Goal: Navigation & Orientation: Find specific page/section

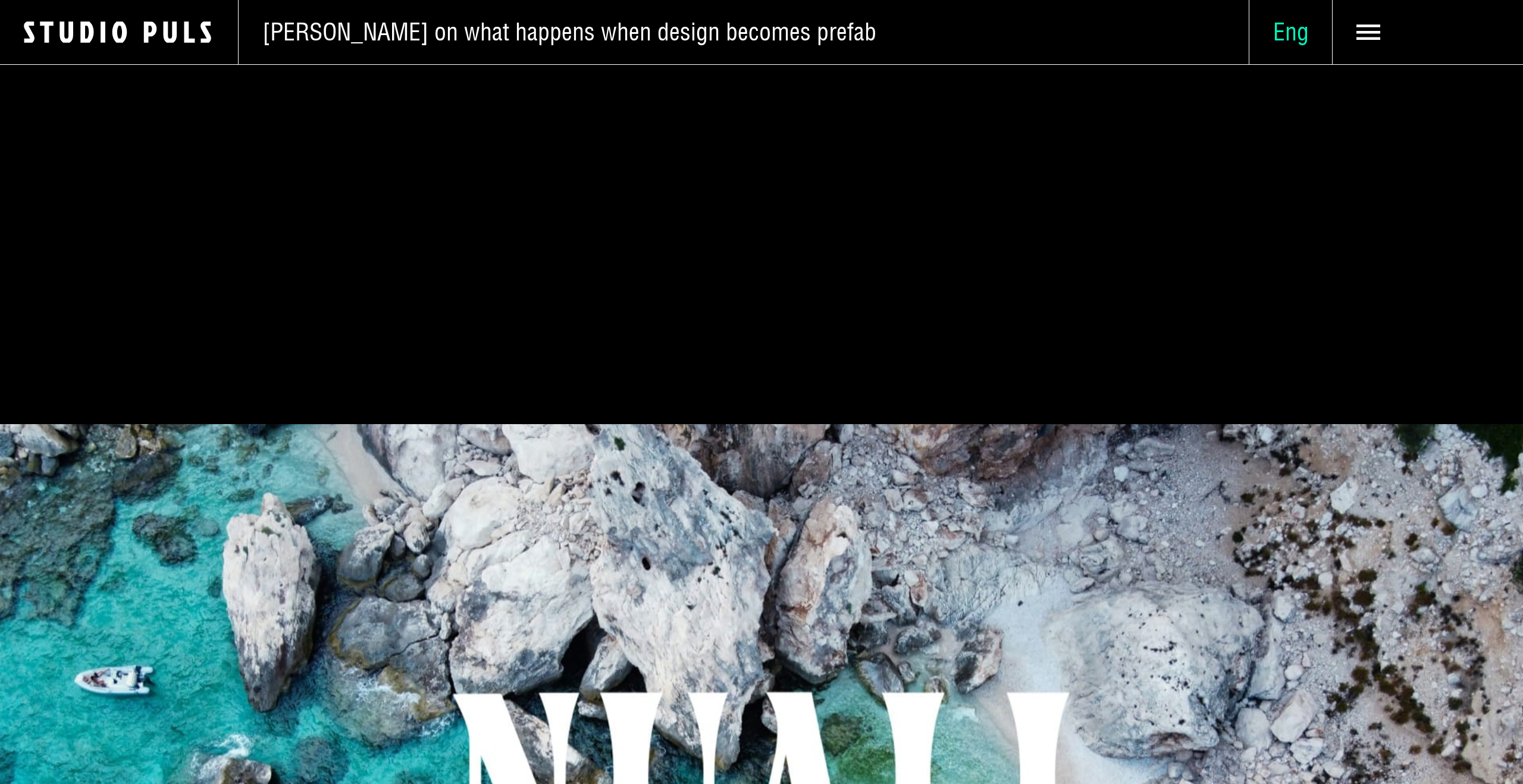
click at [1298, 28] on span "Eng" at bounding box center [1290, 32] width 82 height 30
click at [1288, 93] on span "Lad" at bounding box center [1290, 103] width 34 height 30
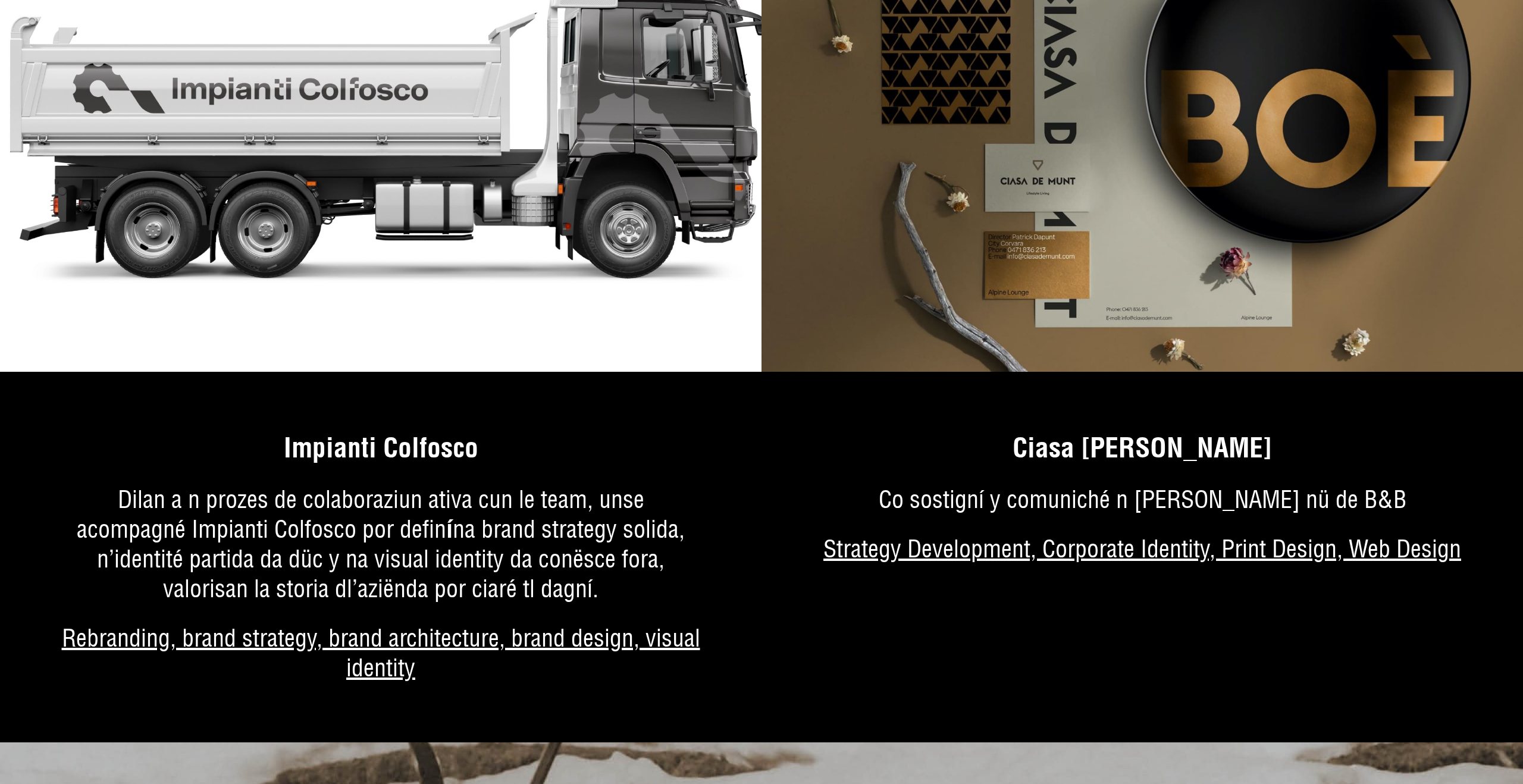
scroll to position [7688, 0]
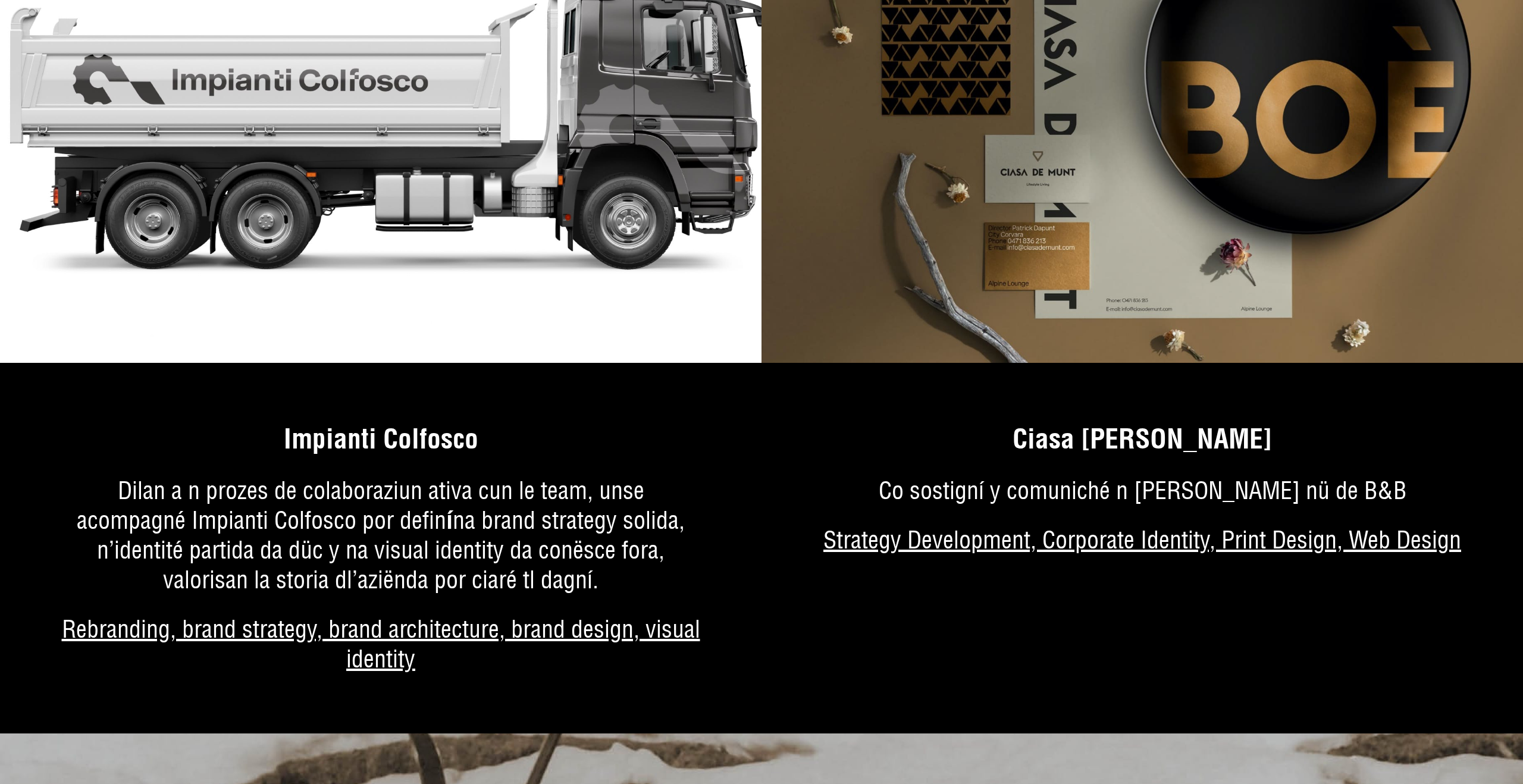
click at [357, 289] on img at bounding box center [381, 125] width 761 height 475
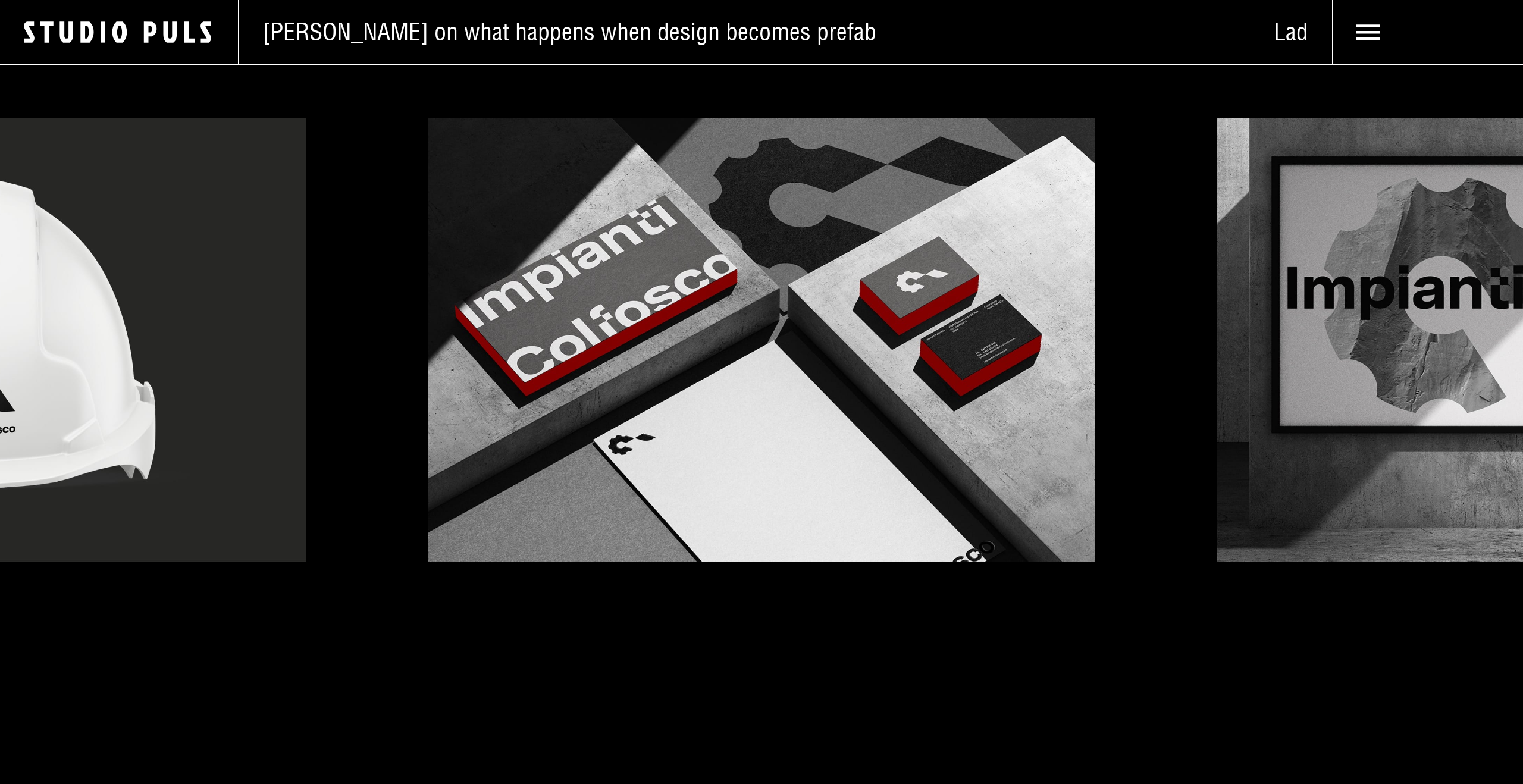
scroll to position [4502, 0]
